Goal: Task Accomplishment & Management: Manage account settings

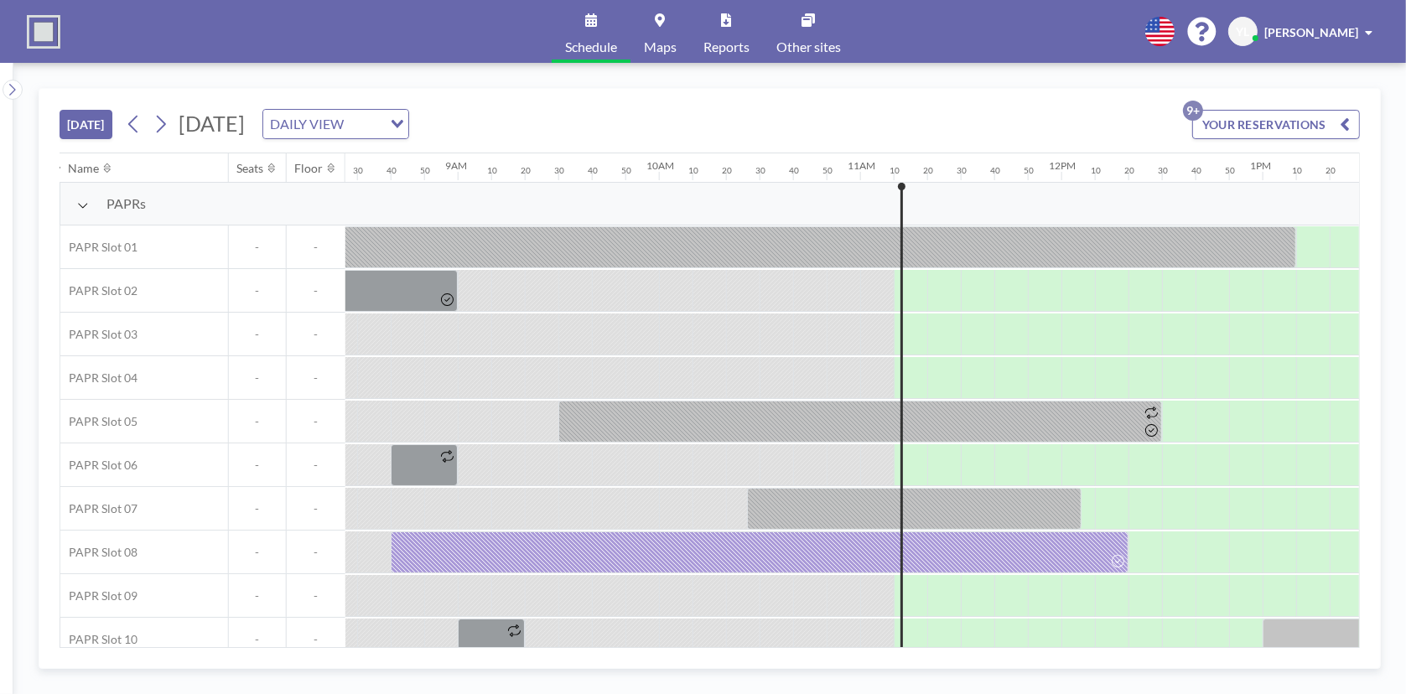
scroll to position [0, 2213]
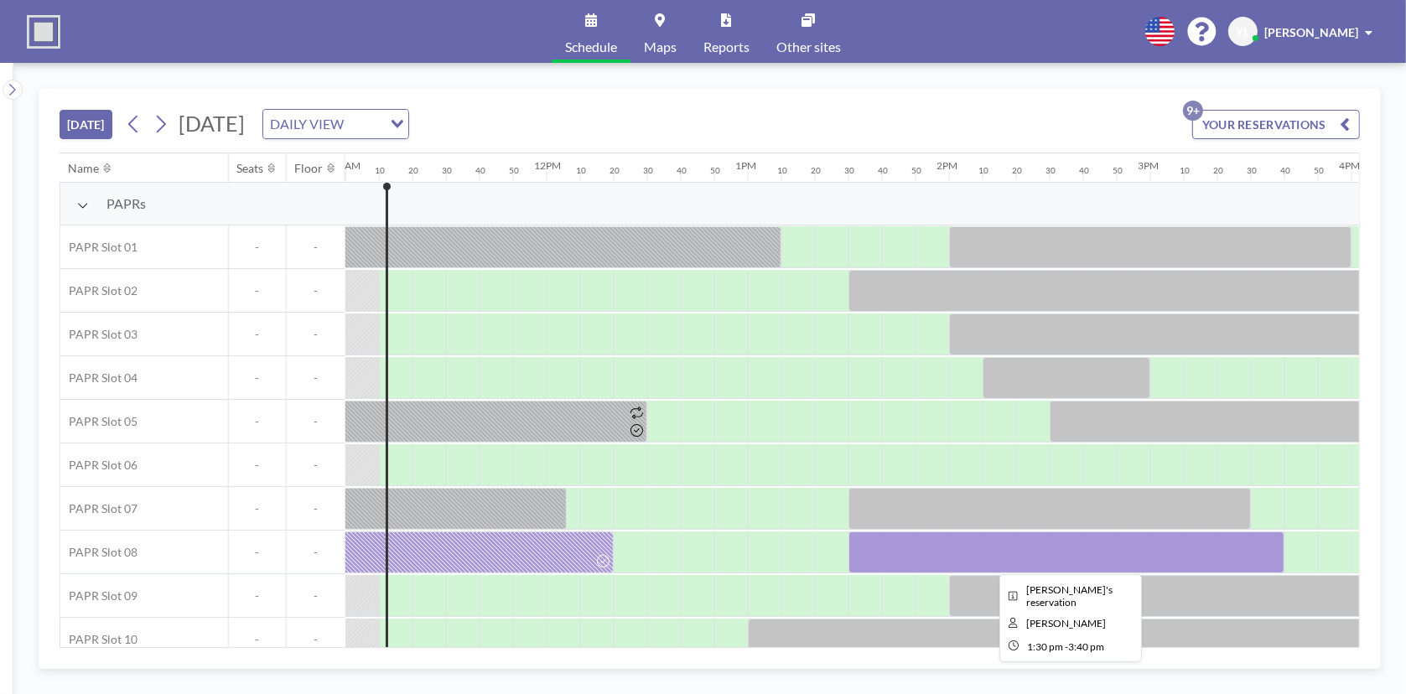
click at [873, 551] on div at bounding box center [1066, 552] width 436 height 42
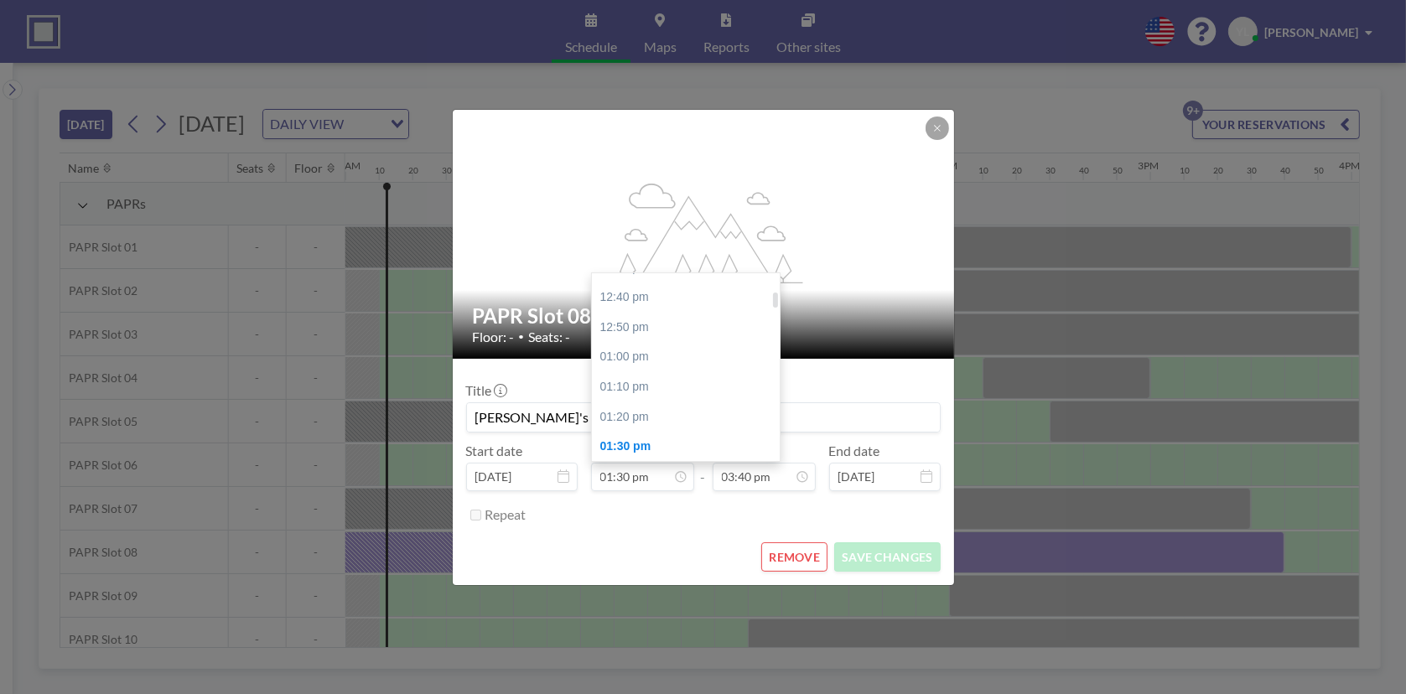
scroll to position [220, 0]
click at [645, 371] on div "01:00 pm" at bounding box center [690, 366] width 196 height 30
type input "01:00 pm"
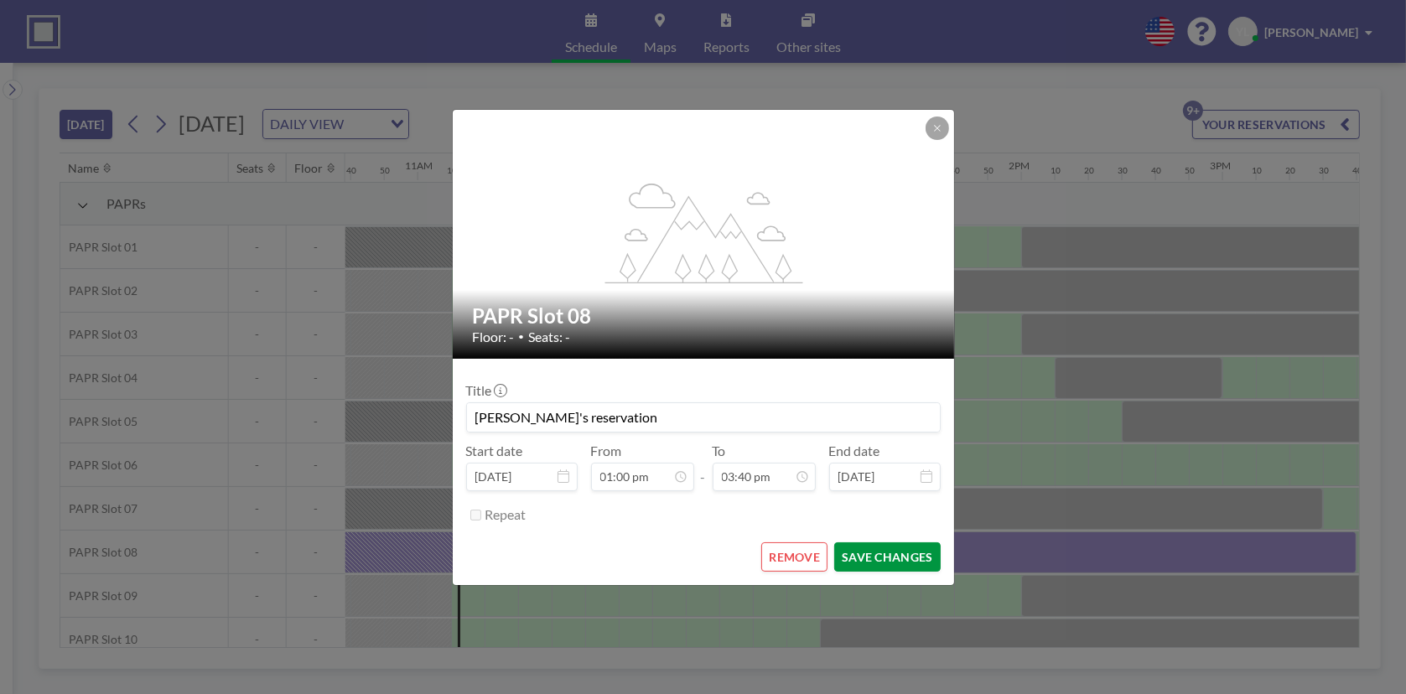
scroll to position [0, 2581]
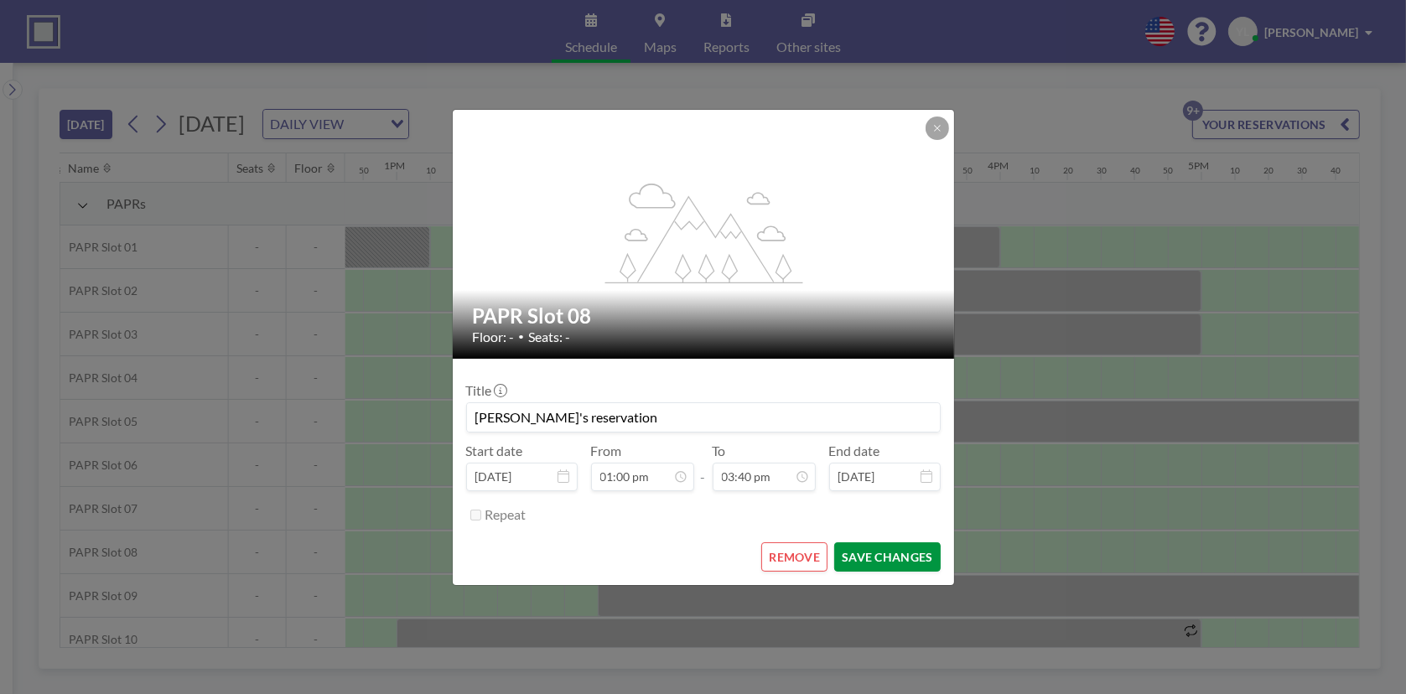
click at [890, 554] on button "SAVE CHANGES" at bounding box center [887, 556] width 106 height 29
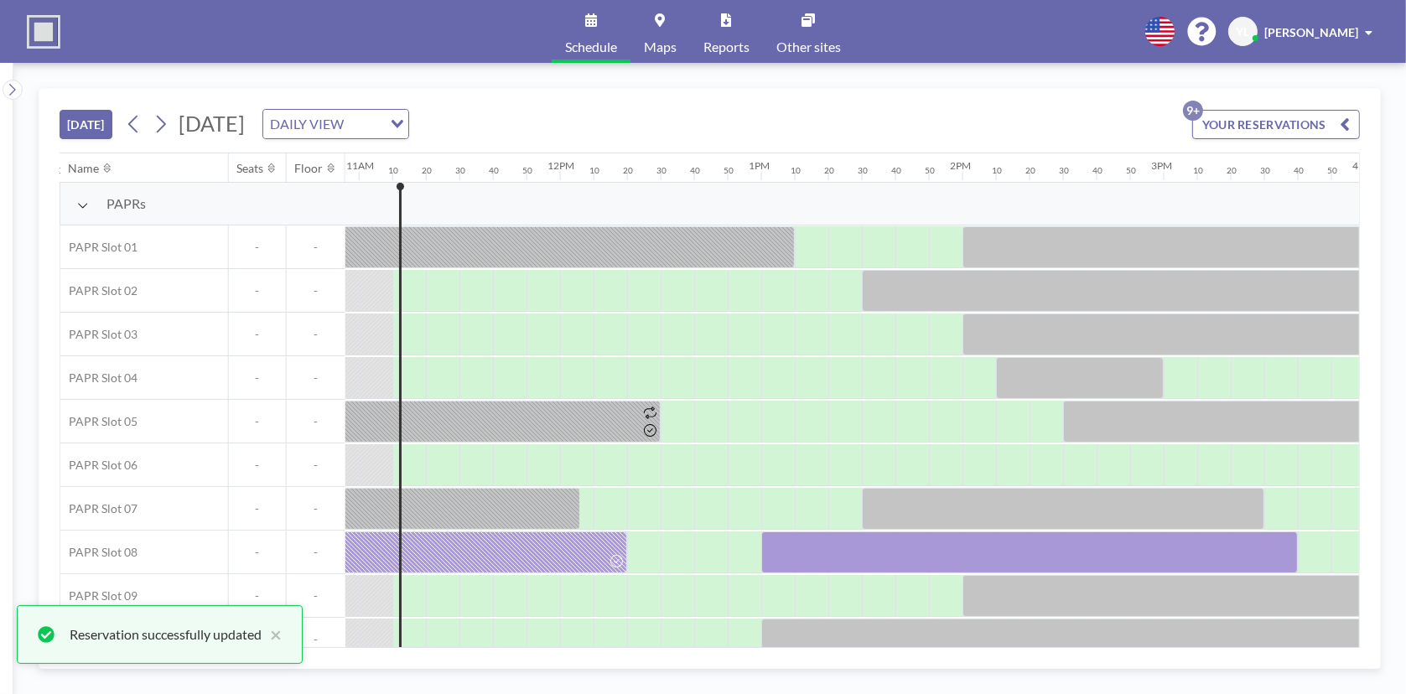
scroll to position [0, 2163]
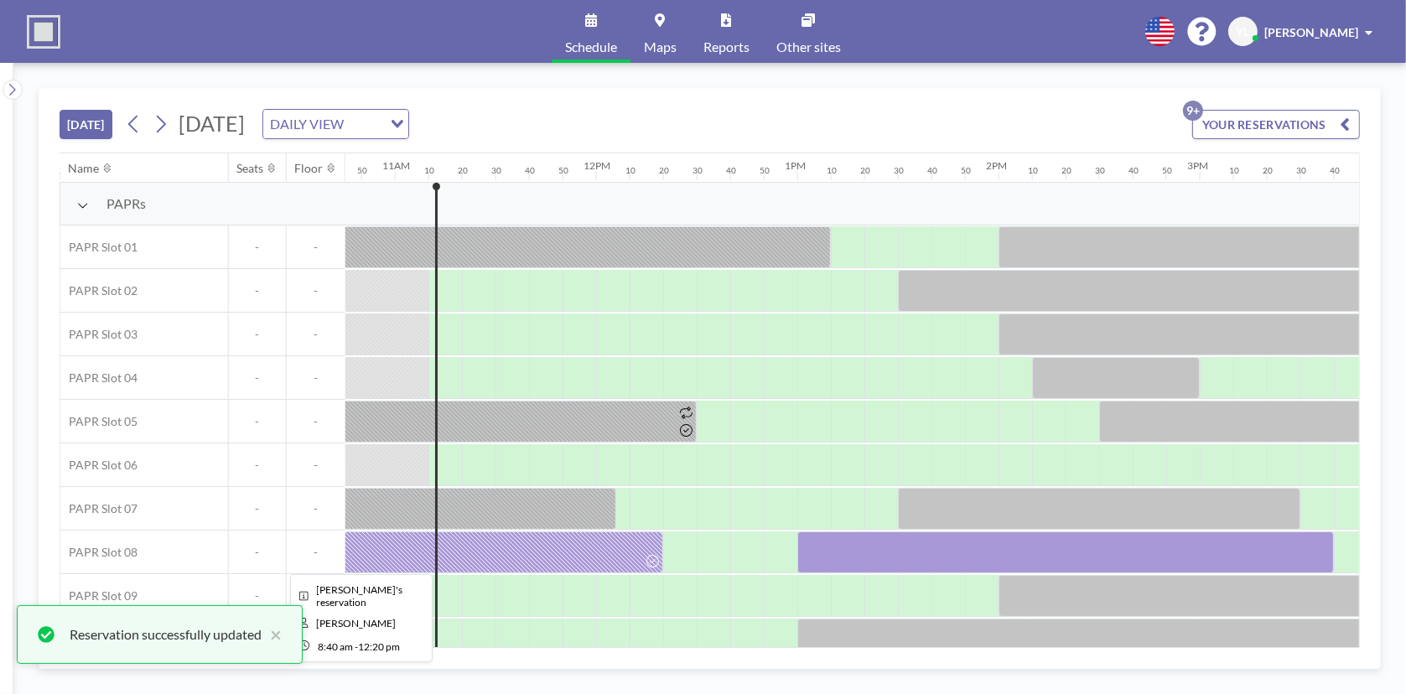
click at [610, 549] on div at bounding box center [294, 552] width 738 height 42
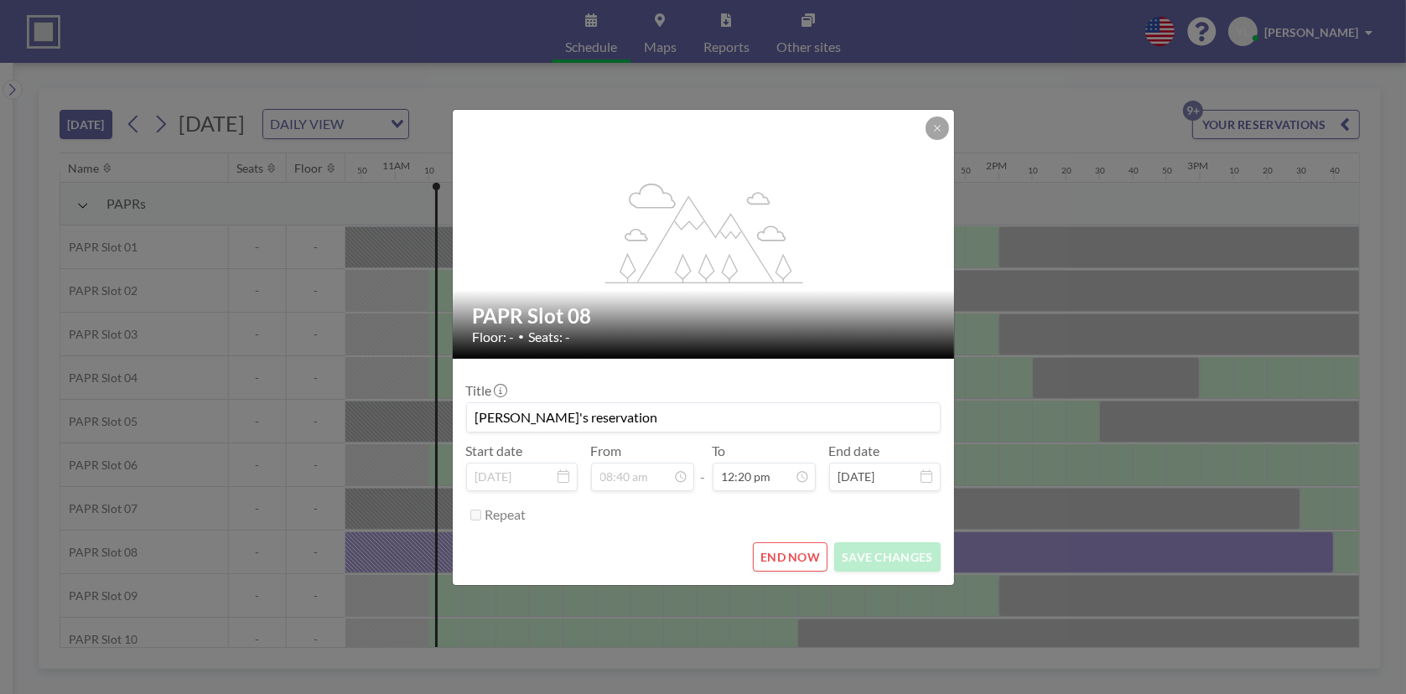
click at [808, 555] on button "END NOW" at bounding box center [790, 556] width 75 height 29
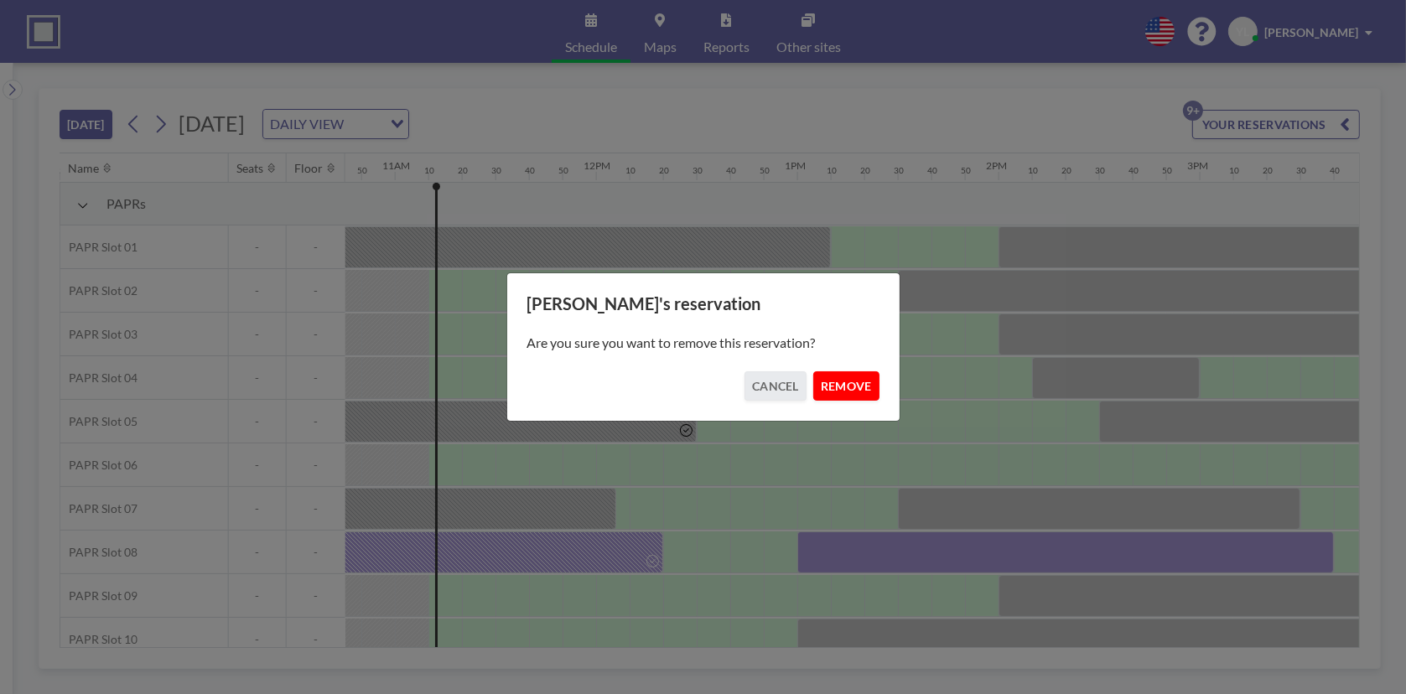
click at [863, 388] on button "REMOVE" at bounding box center [846, 385] width 66 height 29
